Goal: Book appointment/travel/reservation

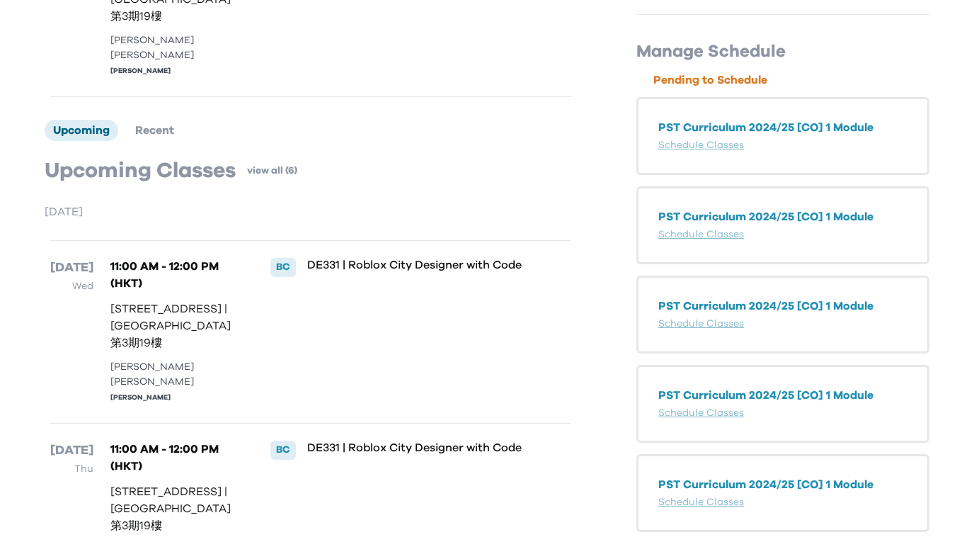
scroll to position [333, 0]
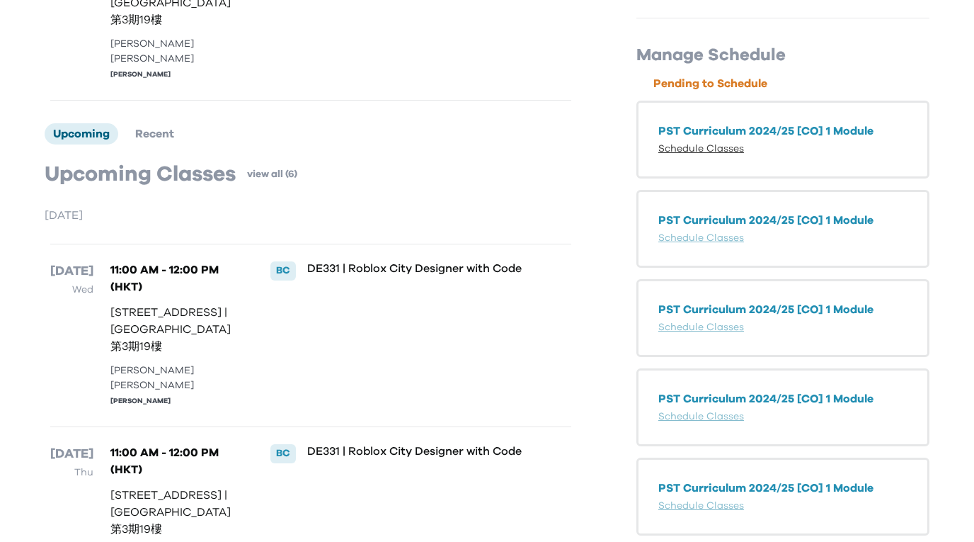
click at [687, 144] on link "Schedule Classes" at bounding box center [702, 149] width 86 height 10
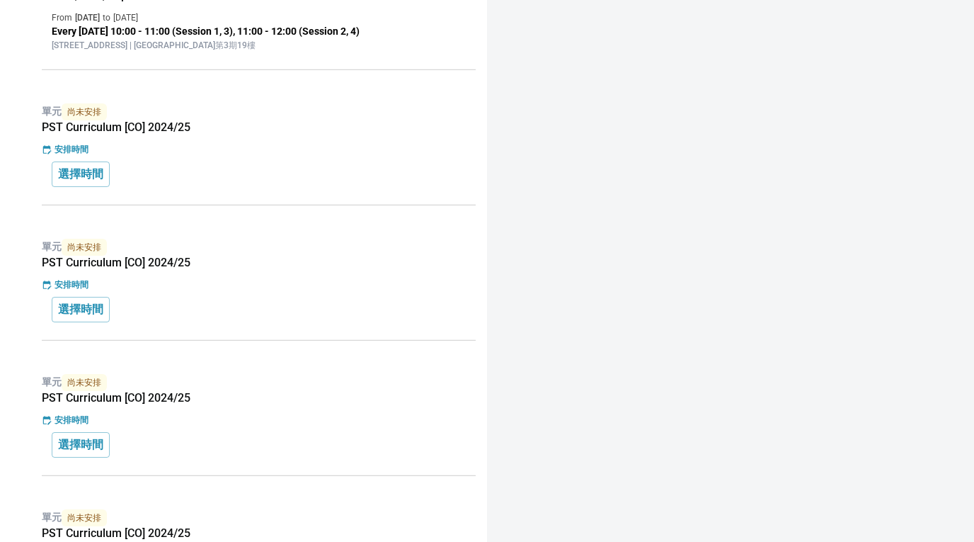
scroll to position [828, 0]
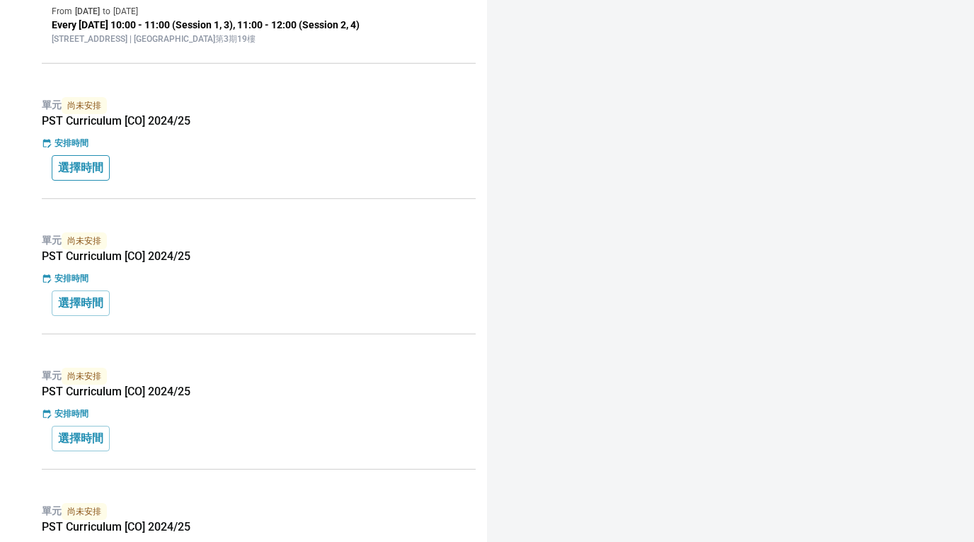
click at [81, 171] on p "選擇時間" at bounding box center [80, 167] width 45 height 17
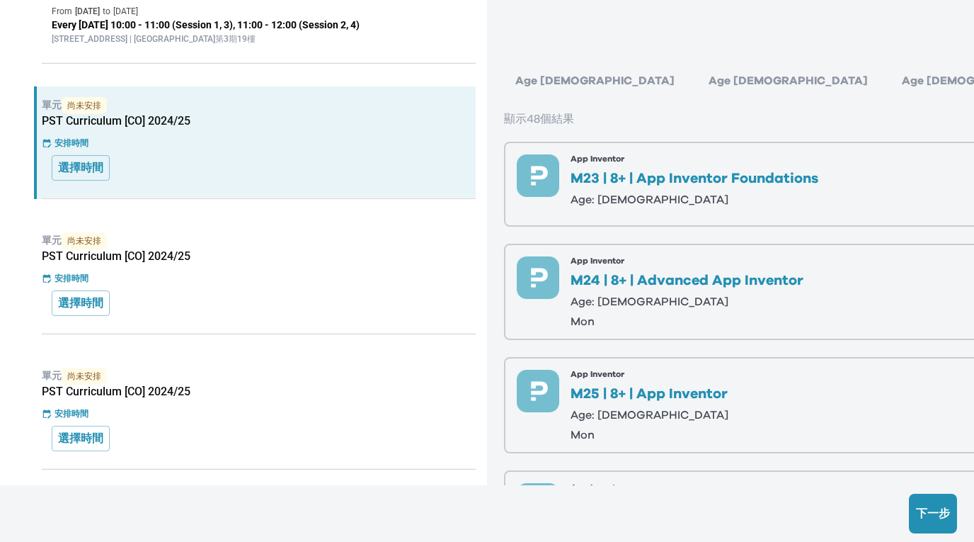
scroll to position [20, 0]
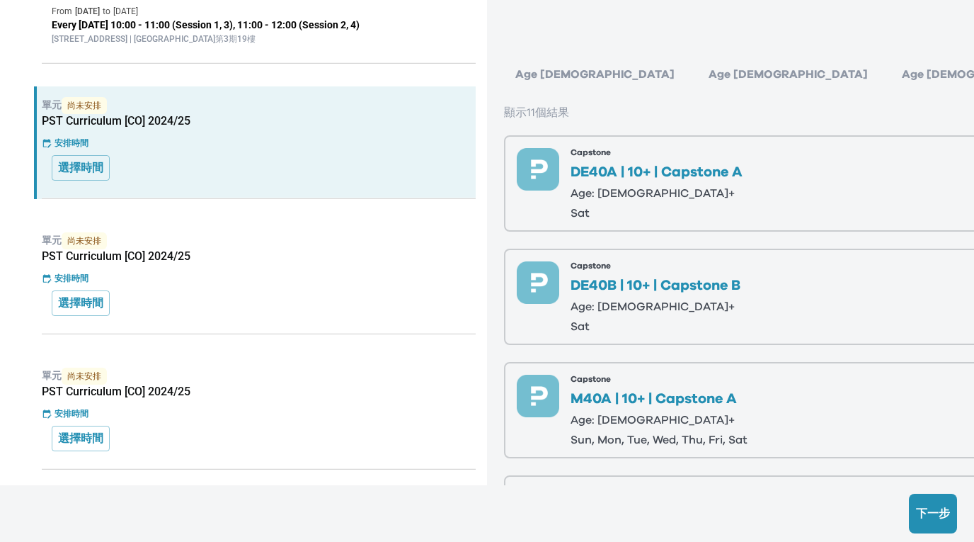
scroll to position [0, 0]
